Goal: Task Accomplishment & Management: Use online tool/utility

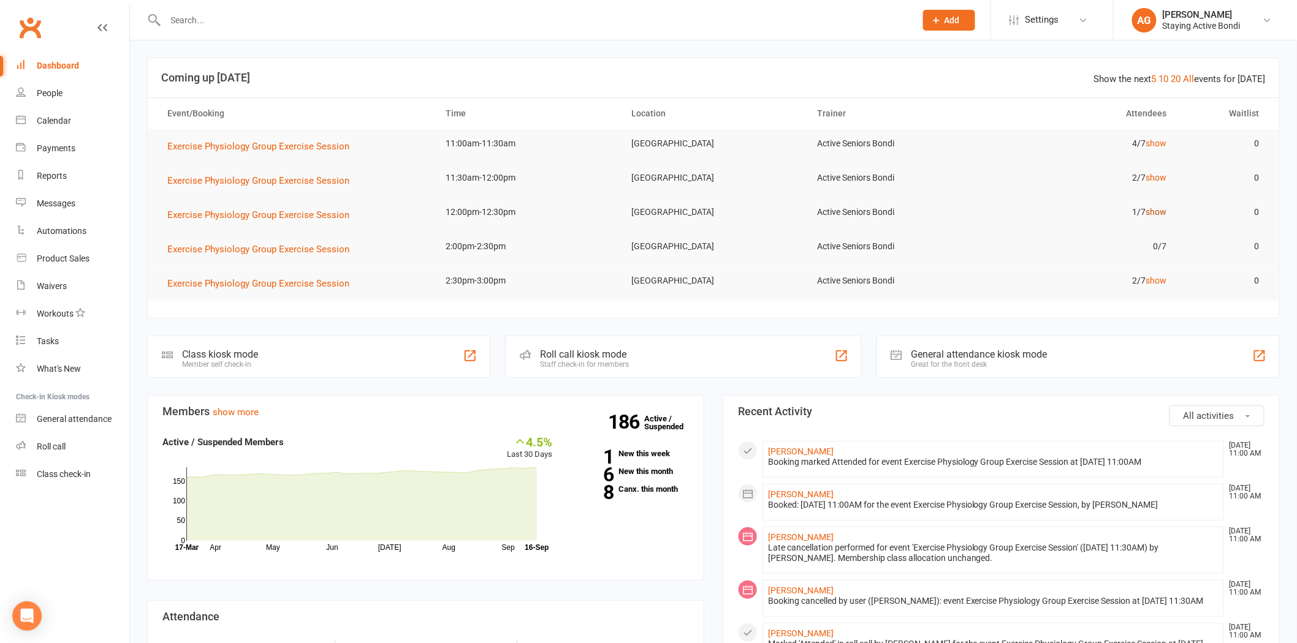
click at [1155, 213] on link "show" at bounding box center [1155, 212] width 21 height 10
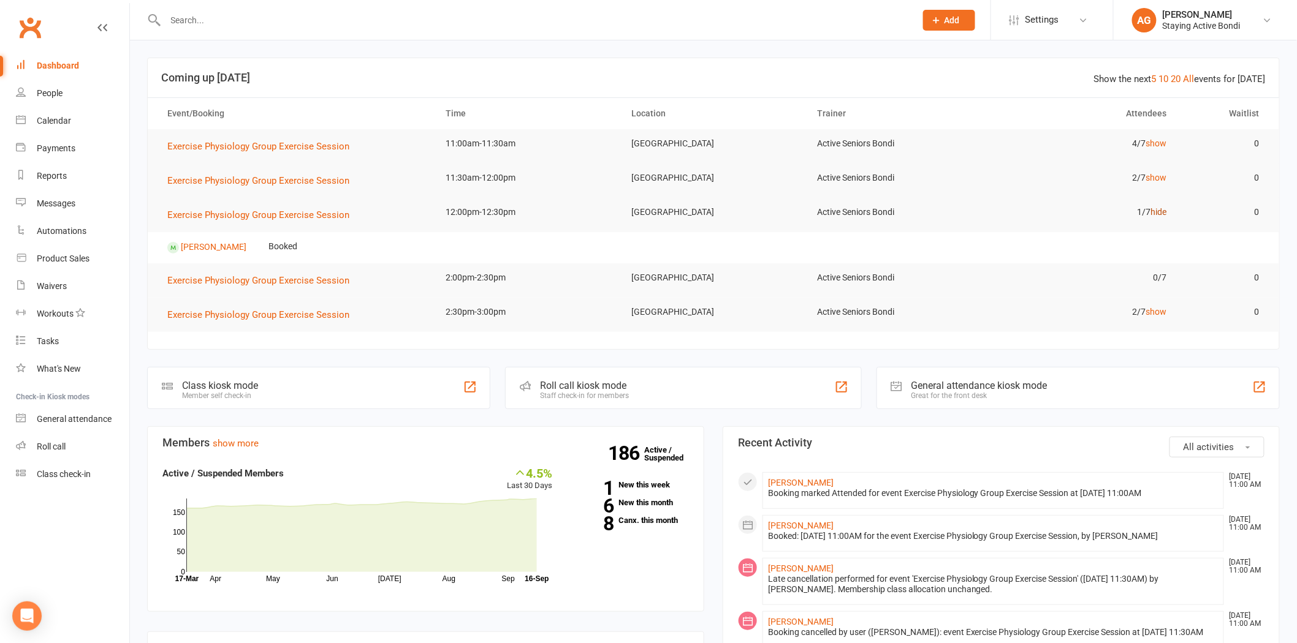
click at [1155, 213] on link "hide" at bounding box center [1158, 212] width 16 height 10
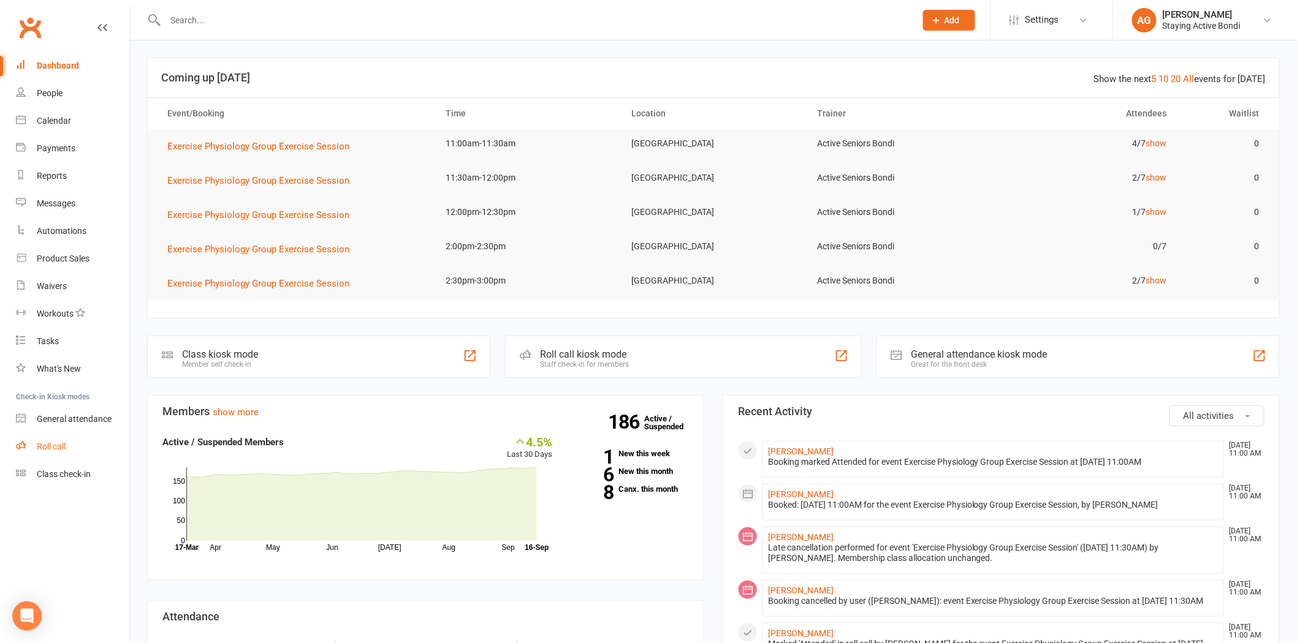
click at [43, 433] on link "Roll call" at bounding box center [72, 447] width 113 height 28
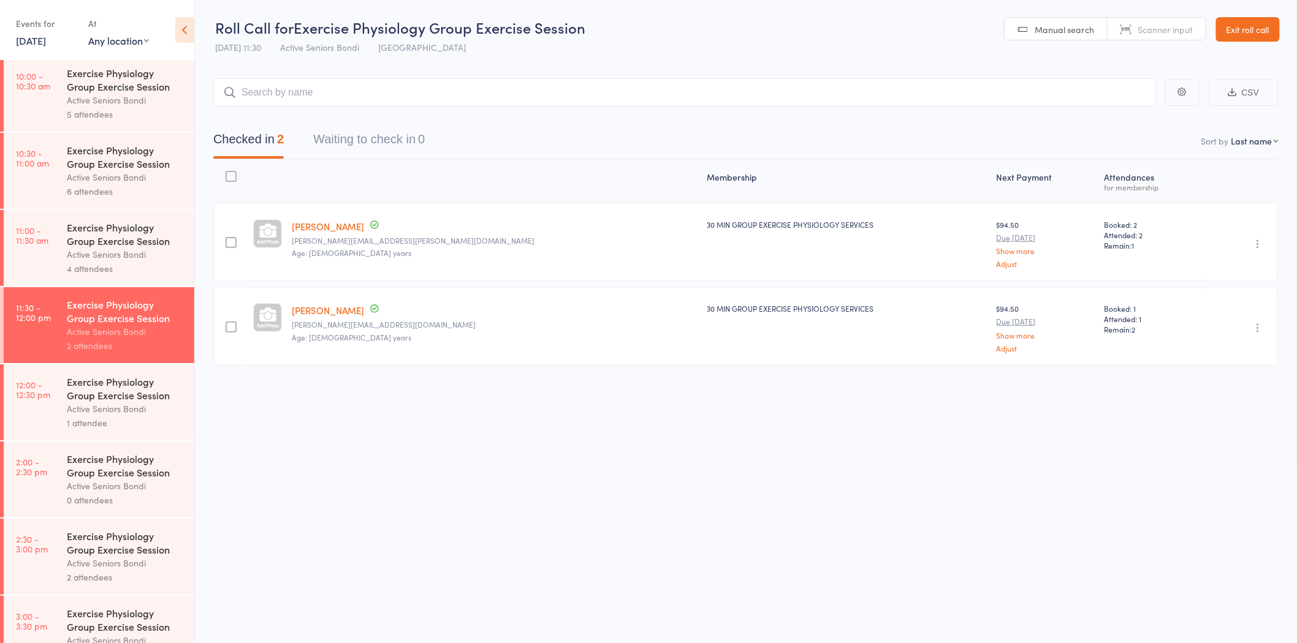
scroll to position [501, 0]
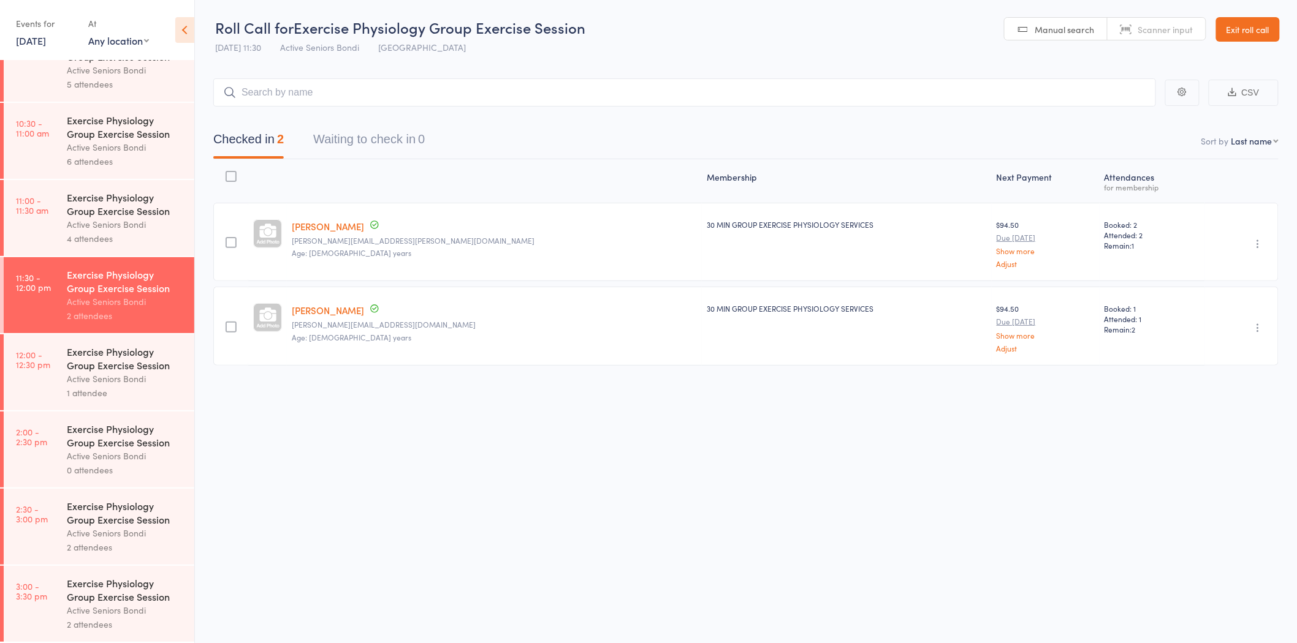
click at [82, 375] on div "Active Seniors Bondi" at bounding box center [125, 379] width 117 height 14
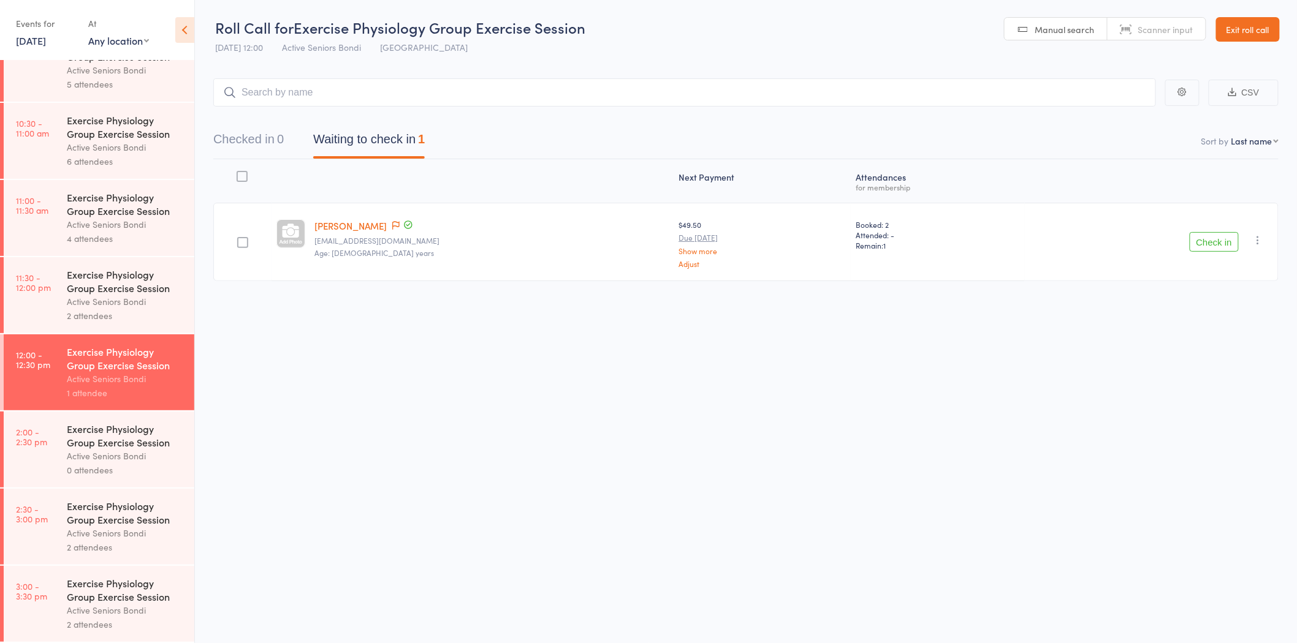
scroll to position [1, 0]
click at [1236, 28] on link "Exit roll call" at bounding box center [1248, 29] width 64 height 25
